Goal: Information Seeking & Learning: Learn about a topic

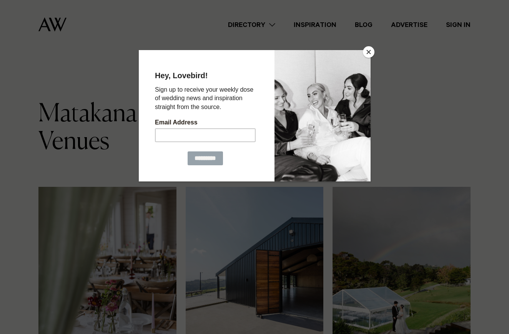
click at [370, 52] on button "Close" at bounding box center [369, 52] width 12 height 12
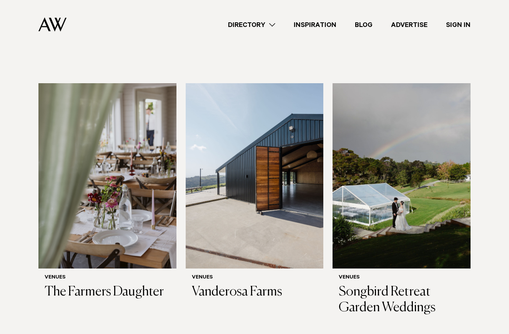
scroll to position [103, 0]
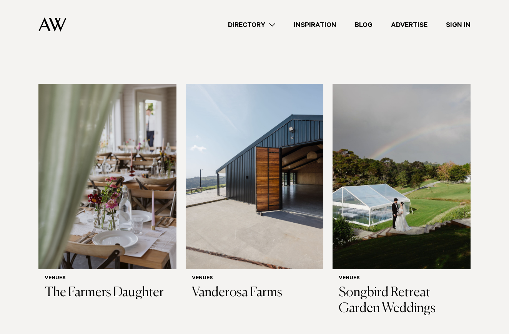
click at [276, 23] on link "Directory" at bounding box center [252, 25] width 66 height 10
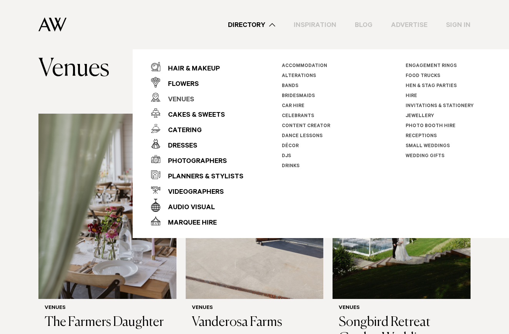
click at [185, 97] on div "Venues" at bounding box center [177, 99] width 34 height 15
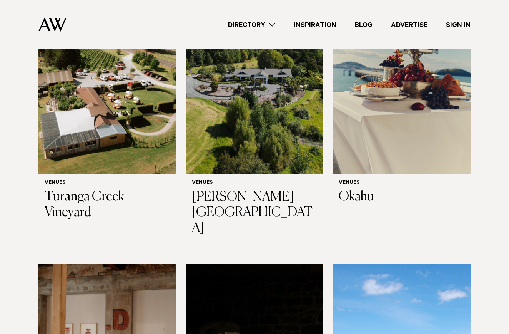
scroll to position [3844, 0]
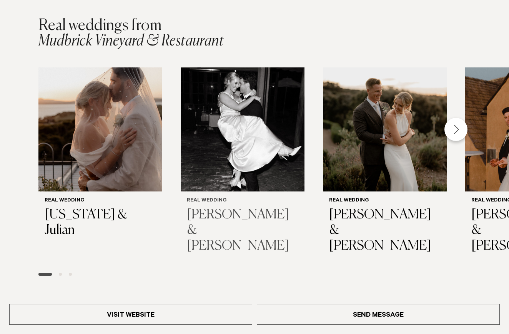
scroll to position [1140, 0]
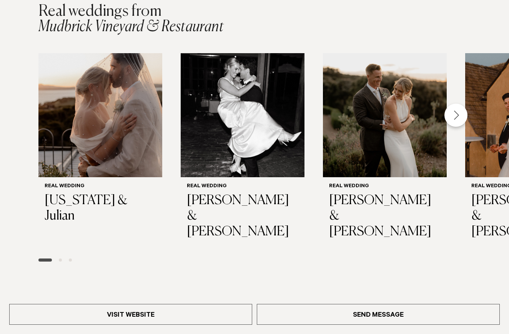
click at [456, 104] on div "Next slide" at bounding box center [456, 115] width 23 height 23
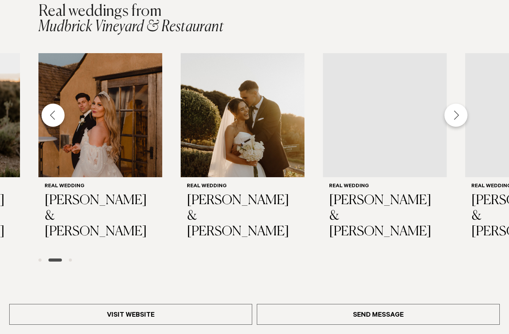
click at [456, 104] on div "Next slide" at bounding box center [456, 115] width 23 height 23
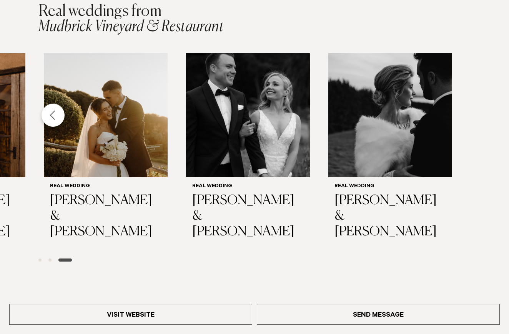
click at [55, 114] on div "Previous slide" at bounding box center [53, 115] width 23 height 23
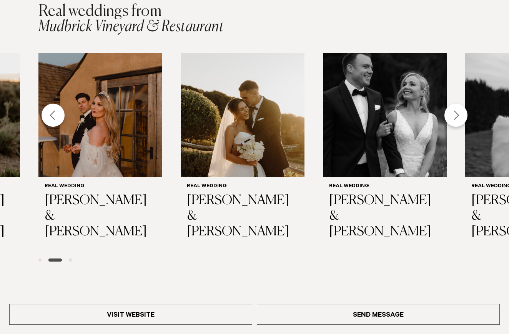
click at [55, 114] on div "Previous slide" at bounding box center [53, 115] width 23 height 23
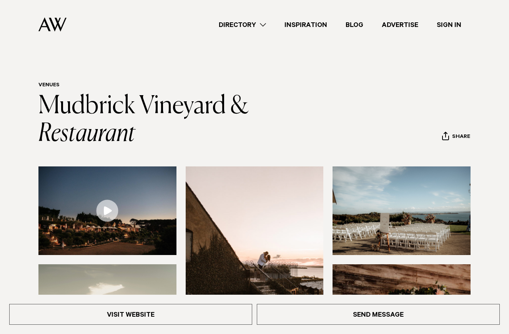
scroll to position [0, 0]
